Goal: Check status: Check status

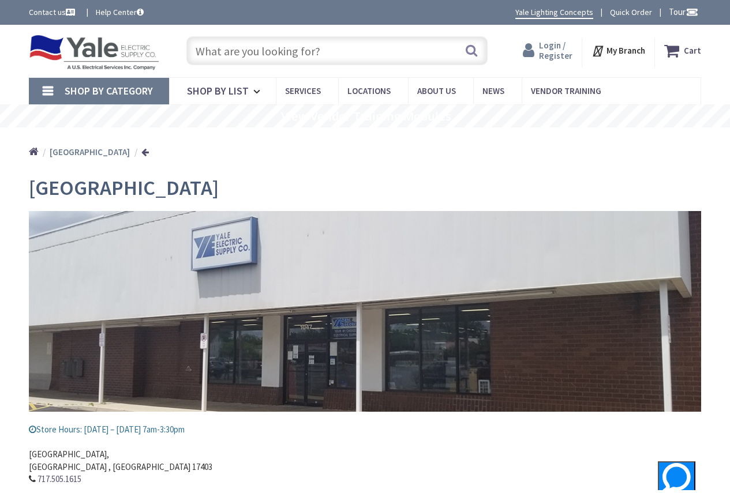
click at [557, 57] on span "Login / Register" at bounding box center [555, 50] width 33 height 21
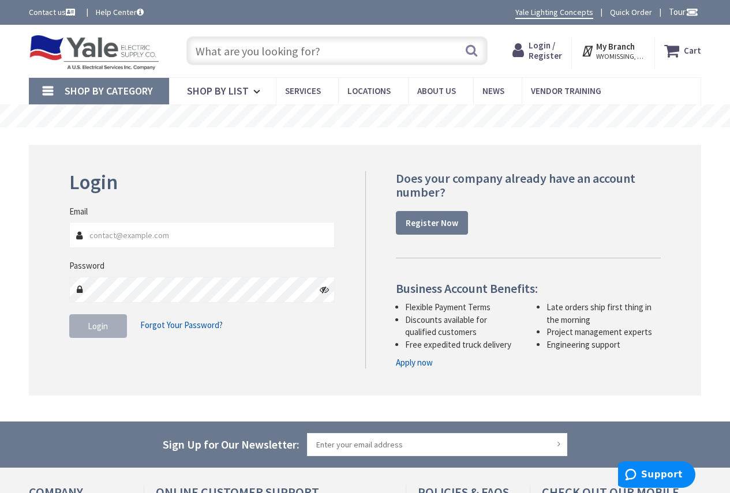
type input "[EMAIL_ADDRESS][DOMAIN_NAME]"
click at [114, 330] on button "Login" at bounding box center [98, 327] width 58 height 24
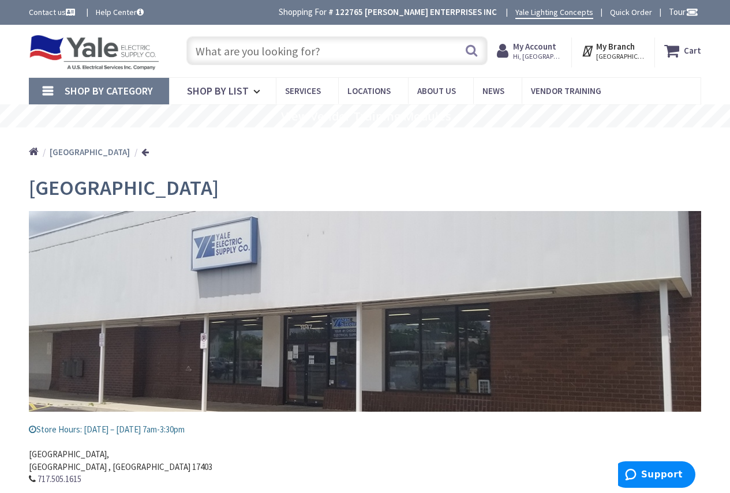
click at [549, 51] on span "My Account Hi, [GEOGRAPHIC_DATA]" at bounding box center [537, 50] width 49 height 21
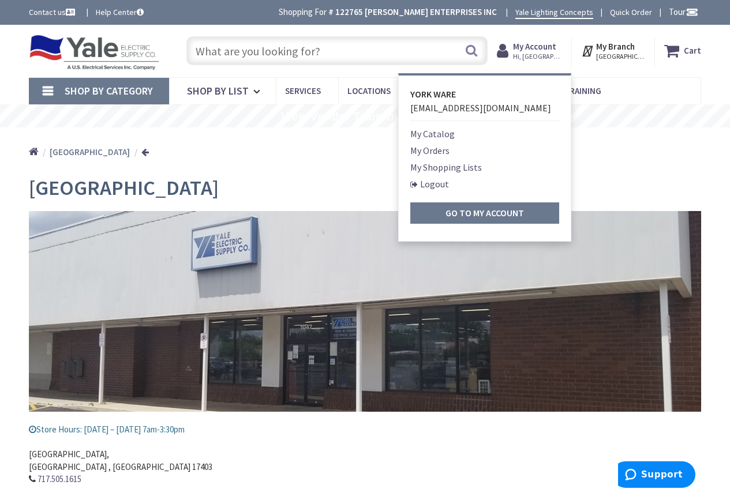
click at [448, 153] on link "My Orders" at bounding box center [429, 151] width 39 height 14
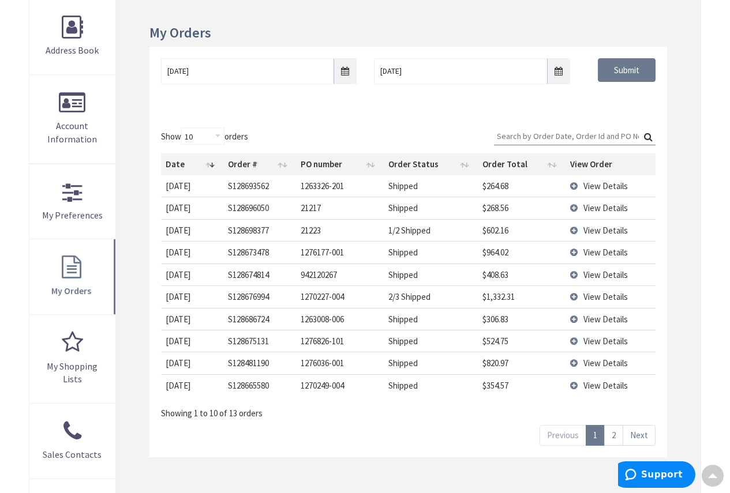
click at [616, 437] on link "2" at bounding box center [613, 435] width 19 height 20
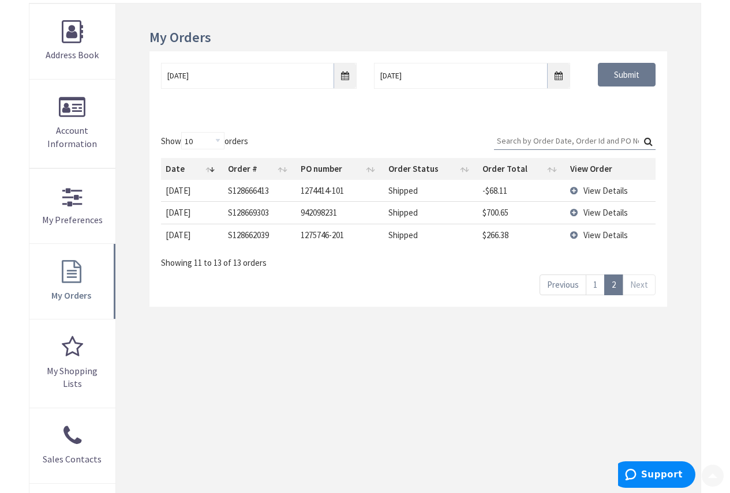
scroll to position [173, 0]
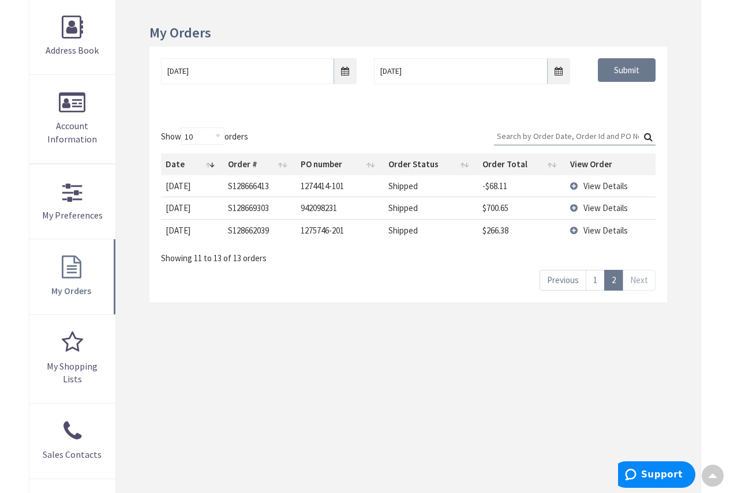
click at [598, 279] on link "1" at bounding box center [595, 280] width 19 height 20
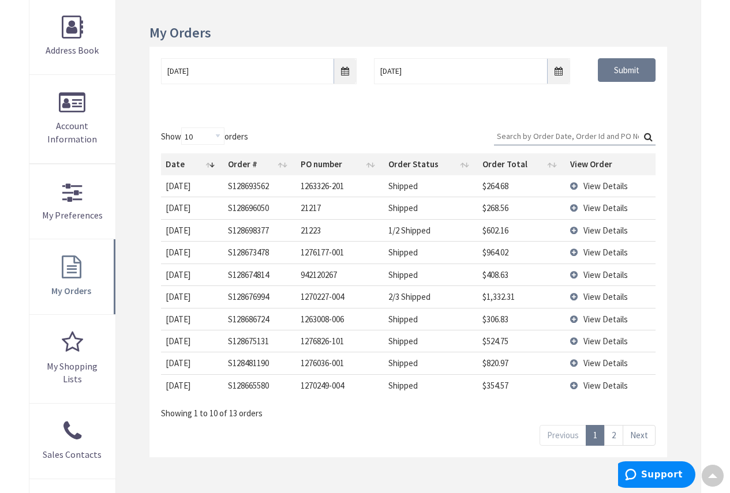
click at [615, 436] on link "2" at bounding box center [613, 435] width 19 height 20
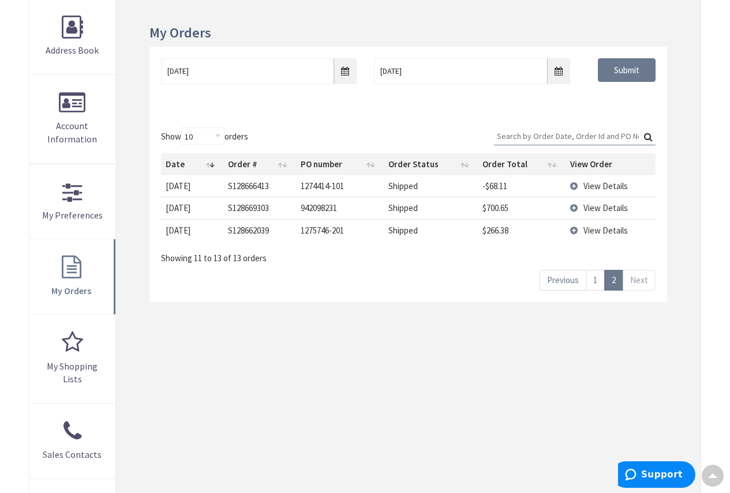
click at [641, 282] on link "Next" at bounding box center [639, 280] width 33 height 20
click at [637, 294] on div "Show 10 25 50 100 orders Search: Date Order # PO number Order Status Order Tota…" at bounding box center [408, 209] width 518 height 186
